Goal: Task Accomplishment & Management: Complete application form

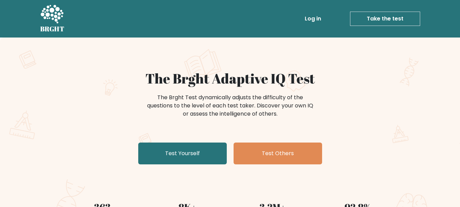
click at [312, 20] on link "Log in" at bounding box center [313, 19] width 22 height 14
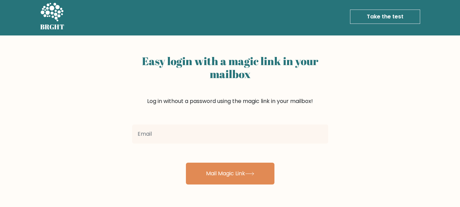
scroll to position [34, 0]
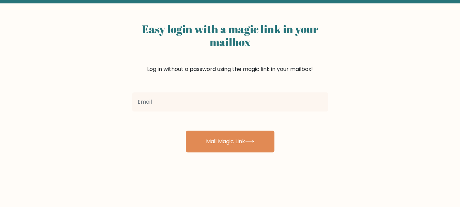
click at [164, 101] on input "email" at bounding box center [230, 101] width 196 height 19
type input "martyna.valuzyte@gmail.com"
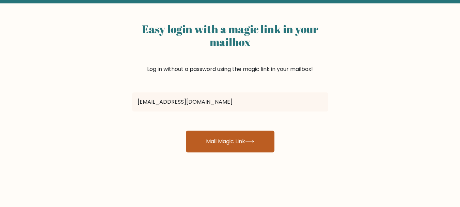
click at [242, 145] on button "Mail Magic Link" at bounding box center [230, 141] width 89 height 22
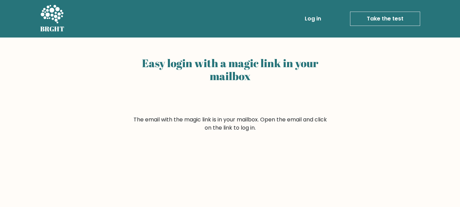
click at [379, 21] on link "Take the test" at bounding box center [385, 19] width 70 height 14
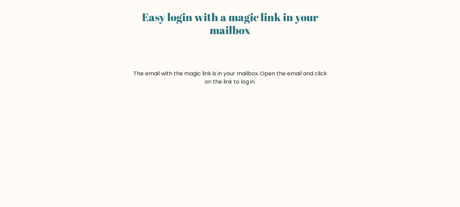
scroll to position [37, 0]
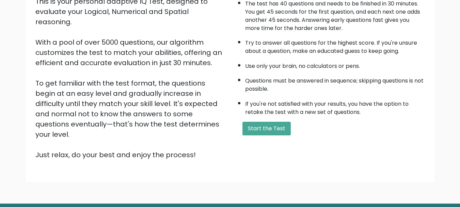
scroll to position [105, 0]
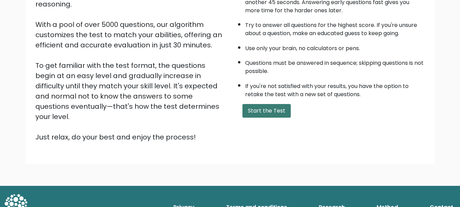
click at [264, 112] on button "Start the Test" at bounding box center [267, 111] width 48 height 14
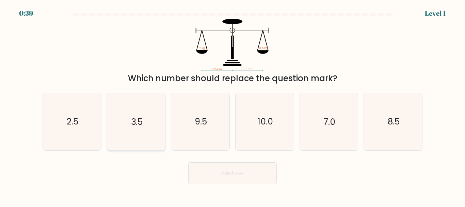
click at [151, 118] on icon "3.5" at bounding box center [136, 121] width 57 height 57
click at [233, 105] on input "b. 3.5" at bounding box center [233, 105] width 0 height 2
radio input "true"
click at [246, 172] on button "Next" at bounding box center [232, 173] width 89 height 22
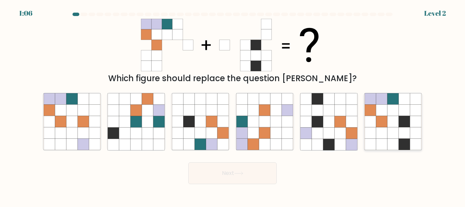
click at [403, 135] on icon at bounding box center [404, 132] width 11 height 11
click at [233, 105] on input "f." at bounding box center [233, 105] width 0 height 2
radio input "true"
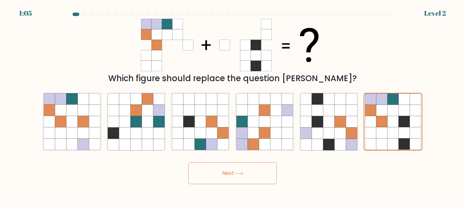
click at [228, 176] on button "Next" at bounding box center [232, 173] width 89 height 22
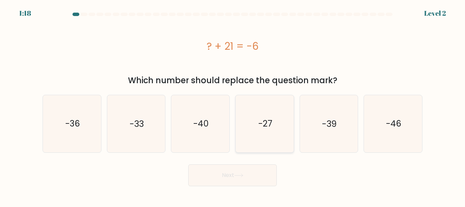
click at [254, 123] on icon "-27" at bounding box center [264, 123] width 57 height 57
click at [233, 105] on input "d. -27" at bounding box center [233, 105] width 0 height 2
radio input "true"
click at [247, 175] on button "Next" at bounding box center [232, 175] width 89 height 22
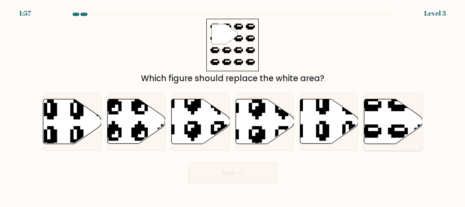
click at [381, 120] on icon at bounding box center [393, 121] width 58 height 45
click at [233, 105] on input "f." at bounding box center [233, 105] width 0 height 2
radio input "true"
click at [252, 175] on button "Next" at bounding box center [232, 173] width 89 height 22
click at [236, 173] on icon at bounding box center [238, 173] width 9 height 4
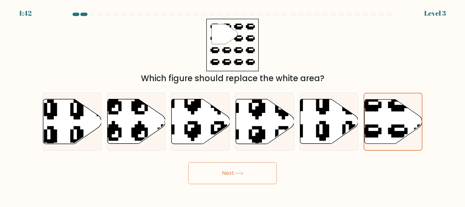
click at [249, 175] on button "Next" at bounding box center [232, 173] width 89 height 22
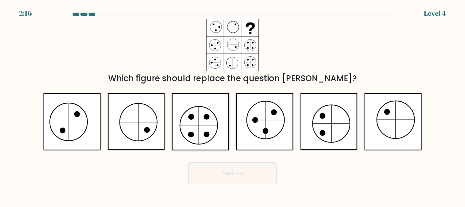
click at [185, 116] on icon at bounding box center [200, 121] width 57 height 57
click at [233, 105] on input "c." at bounding box center [233, 105] width 0 height 2
radio input "true"
click at [263, 170] on button "Next" at bounding box center [232, 173] width 89 height 22
click at [245, 175] on button "Next" at bounding box center [232, 173] width 89 height 22
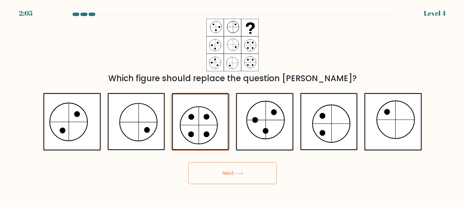
click at [223, 174] on button "Next" at bounding box center [232, 173] width 89 height 22
drag, startPoint x: 202, startPoint y: 117, endPoint x: 205, endPoint y: 125, distance: 8.5
click at [202, 117] on icon at bounding box center [200, 121] width 57 height 56
click at [233, 105] on input "c." at bounding box center [233, 105] width 0 height 2
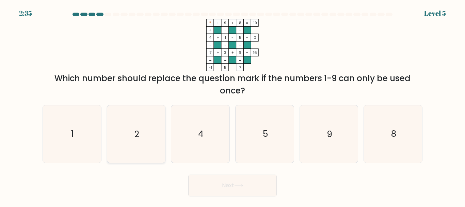
click at [144, 128] on icon "2" at bounding box center [136, 133] width 57 height 57
click at [233, 105] on input "b. 2" at bounding box center [233, 105] width 0 height 2
radio input "true"
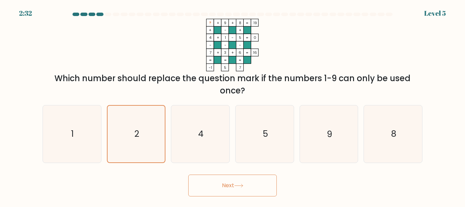
click at [233, 179] on button "Next" at bounding box center [232, 185] width 89 height 22
click at [235, 183] on button "Next" at bounding box center [232, 185] width 89 height 22
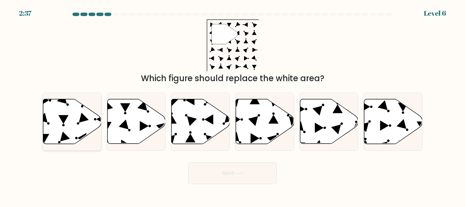
click at [53, 117] on icon at bounding box center [72, 121] width 58 height 45
click at [233, 105] on input "a." at bounding box center [233, 105] width 0 height 2
radio input "true"
click at [254, 180] on button "Next" at bounding box center [232, 173] width 89 height 22
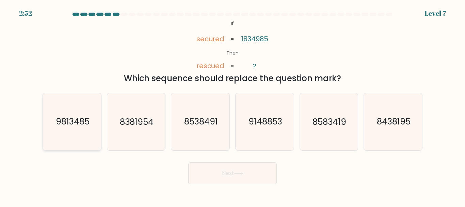
click at [68, 122] on text "9813485" at bounding box center [73, 122] width 34 height 12
click at [233, 105] on input "a. 9813485" at bounding box center [233, 105] width 0 height 2
radio input "true"
click at [243, 172] on icon at bounding box center [239, 173] width 8 height 3
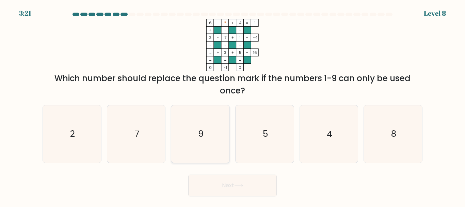
click at [202, 107] on icon "9" at bounding box center [200, 133] width 57 height 57
click at [233, 105] on input "c. 9" at bounding box center [233, 105] width 0 height 2
radio input "true"
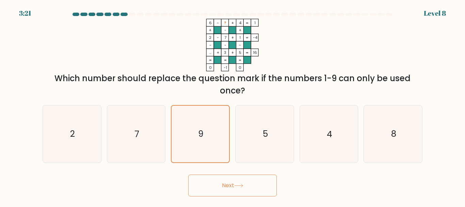
click at [246, 184] on button "Next" at bounding box center [232, 185] width 89 height 22
click at [223, 188] on button "Next" at bounding box center [232, 185] width 89 height 22
click at [226, 188] on button "Next" at bounding box center [232, 185] width 89 height 22
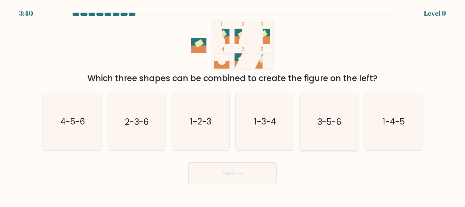
click at [335, 130] on icon "3-5-6" at bounding box center [328, 121] width 57 height 57
click at [233, 105] on input "e. 3-5-6" at bounding box center [233, 105] width 0 height 2
radio input "true"
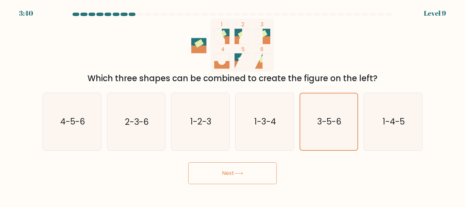
click at [227, 171] on button "Next" at bounding box center [232, 173] width 89 height 22
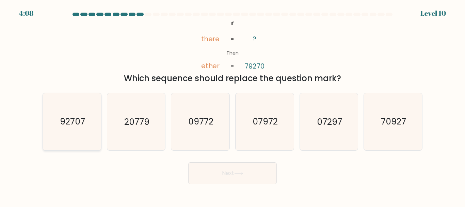
click at [83, 120] on text "92707" at bounding box center [72, 122] width 25 height 12
click at [233, 105] on input "a. 92707" at bounding box center [233, 105] width 0 height 2
radio input "true"
click at [260, 171] on button "Next" at bounding box center [232, 173] width 89 height 22
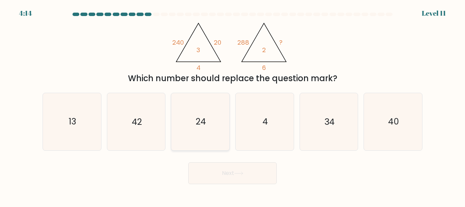
click at [217, 110] on icon "24" at bounding box center [200, 121] width 57 height 57
click at [233, 105] on input "c. 24" at bounding box center [233, 105] width 0 height 2
radio input "true"
click at [246, 175] on button "Next" at bounding box center [232, 173] width 89 height 22
click at [236, 169] on button "Next" at bounding box center [232, 173] width 89 height 22
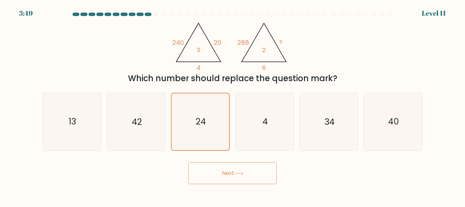
click at [234, 171] on button "Next" at bounding box center [232, 173] width 89 height 22
click at [202, 133] on icon "24" at bounding box center [200, 121] width 56 height 56
click at [233, 105] on input "c. 24" at bounding box center [233, 105] width 0 height 2
click at [227, 171] on button "Next" at bounding box center [232, 173] width 89 height 22
click at [262, 173] on button "Next" at bounding box center [232, 173] width 89 height 22
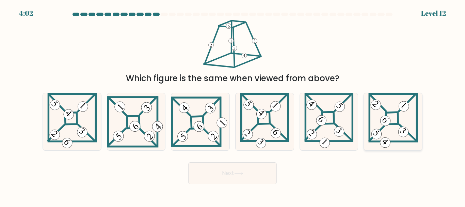
click at [398, 110] on icon at bounding box center [394, 121] width 50 height 57
click at [233, 105] on input "f." at bounding box center [233, 105] width 0 height 2
radio input "true"
click at [248, 169] on button "Next" at bounding box center [232, 173] width 89 height 22
click at [255, 172] on button "Next" at bounding box center [232, 173] width 89 height 22
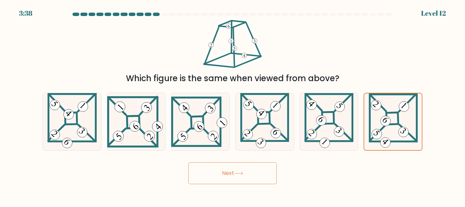
click at [256, 170] on button "Next" at bounding box center [232, 173] width 89 height 22
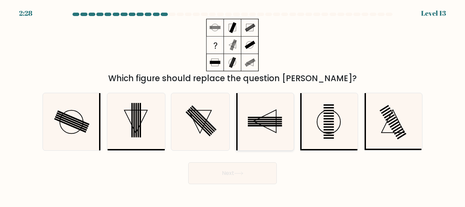
click at [260, 120] on rect at bounding box center [265, 119] width 34 height 1
click at [233, 105] on input "d." at bounding box center [233, 105] width 0 height 2
radio input "true"
click at [246, 175] on button "Next" at bounding box center [232, 173] width 89 height 22
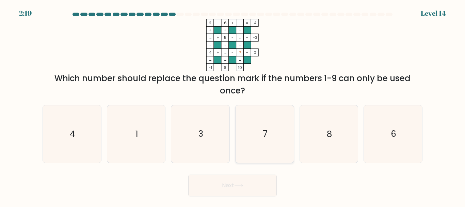
click at [254, 136] on icon "7" at bounding box center [264, 133] width 57 height 57
click at [233, 105] on input "d. 7" at bounding box center [233, 105] width 0 height 2
radio input "true"
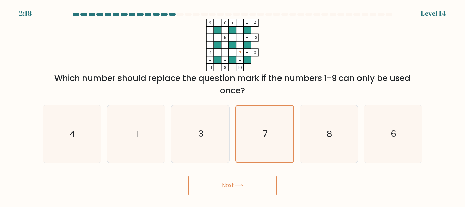
click at [233, 183] on button "Next" at bounding box center [232, 185] width 89 height 22
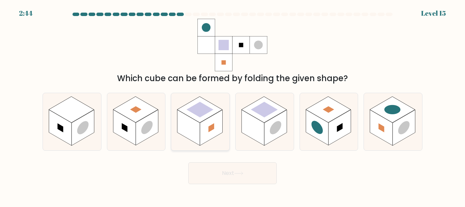
click at [205, 125] on rect at bounding box center [211, 128] width 22 height 36
click at [233, 105] on input "c." at bounding box center [233, 105] width 0 height 2
radio input "true"
click at [241, 168] on button "Next" at bounding box center [232, 173] width 89 height 22
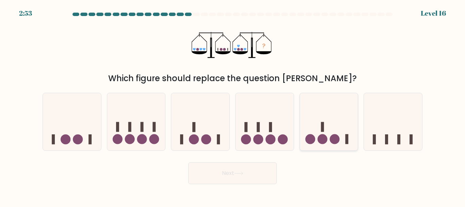
click at [333, 136] on circle at bounding box center [335, 139] width 10 height 10
click at [233, 105] on input "e." at bounding box center [233, 105] width 0 height 2
radio input "true"
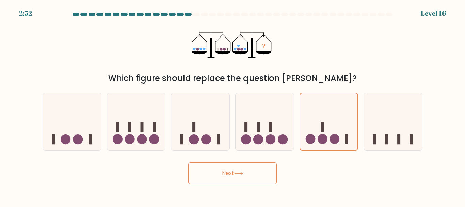
click at [260, 180] on button "Next" at bounding box center [232, 173] width 89 height 22
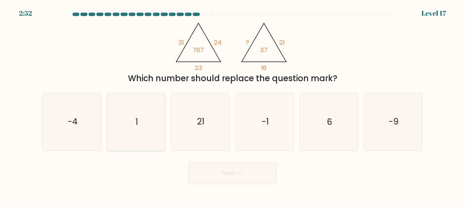
click at [133, 127] on icon "1" at bounding box center [136, 121] width 57 height 57
click at [233, 105] on input "b. 1" at bounding box center [233, 105] width 0 height 2
radio input "true"
click at [252, 173] on button "Next" at bounding box center [232, 173] width 89 height 22
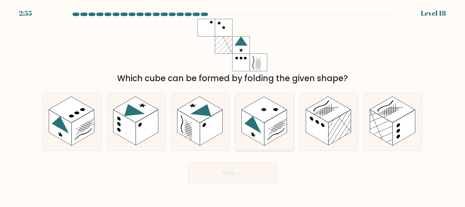
click at [267, 113] on rect at bounding box center [264, 109] width 45 height 26
click at [233, 105] on input "d." at bounding box center [233, 105] width 0 height 2
radio input "true"
click at [243, 173] on icon at bounding box center [238, 173] width 9 height 4
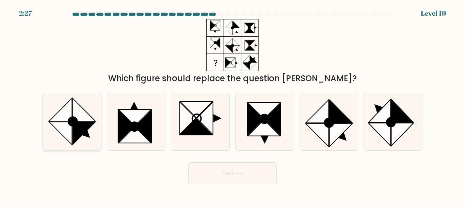
click at [82, 112] on icon at bounding box center [84, 109] width 23 height 23
click at [233, 105] on input "a." at bounding box center [233, 105] width 0 height 2
radio input "true"
click at [236, 167] on button "Next" at bounding box center [232, 173] width 89 height 22
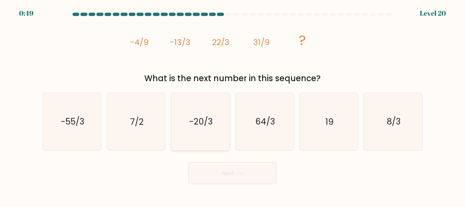
click at [201, 125] on text "-20/3" at bounding box center [201, 122] width 24 height 12
click at [233, 105] on input "c. -20/3" at bounding box center [233, 105] width 0 height 2
radio input "true"
click at [243, 173] on icon at bounding box center [239, 173] width 8 height 3
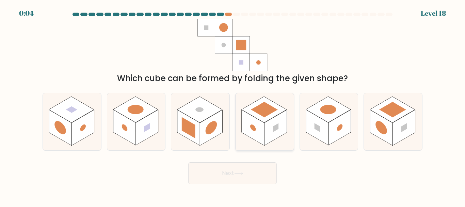
click at [253, 127] on circle at bounding box center [253, 127] width 6 height 9
click at [233, 105] on input "d." at bounding box center [233, 105] width 0 height 2
radio input "true"
click at [261, 178] on button "Next" at bounding box center [232, 173] width 89 height 22
click at [323, 117] on rect at bounding box center [328, 109] width 45 height 26
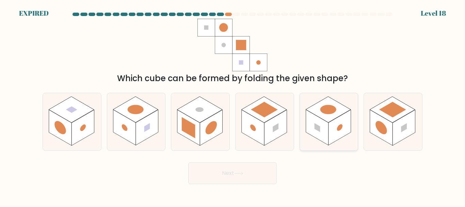
click at [233, 105] on input "e." at bounding box center [233, 105] width 0 height 2
radio input "true"
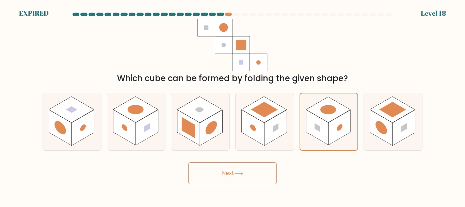
click at [239, 172] on icon at bounding box center [238, 173] width 9 height 4
click at [264, 125] on rect at bounding box center [253, 128] width 22 height 36
click at [233, 105] on input "d." at bounding box center [233, 105] width 0 height 2
radio input "true"
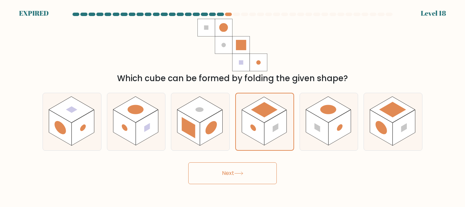
click at [256, 180] on button "Next" at bounding box center [232, 173] width 89 height 22
